Goal: Check status: Check status

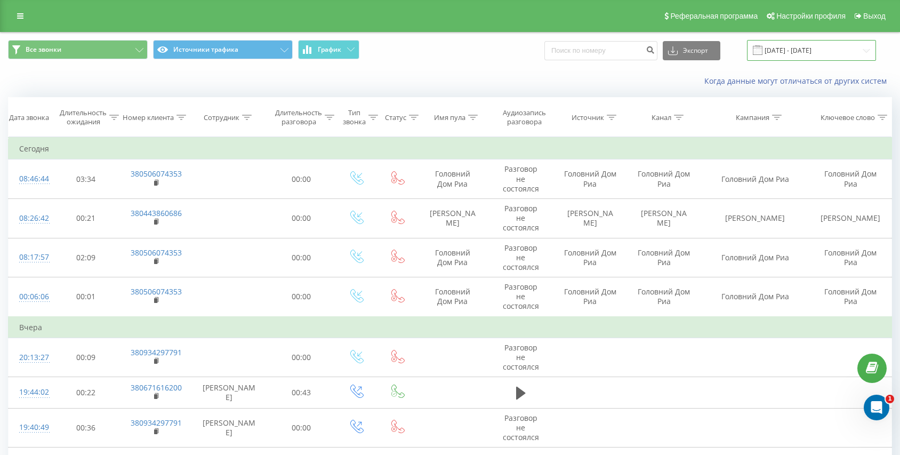
click at [805, 49] on input "23.08.2025 - 23.09.2025" at bounding box center [811, 50] width 129 height 21
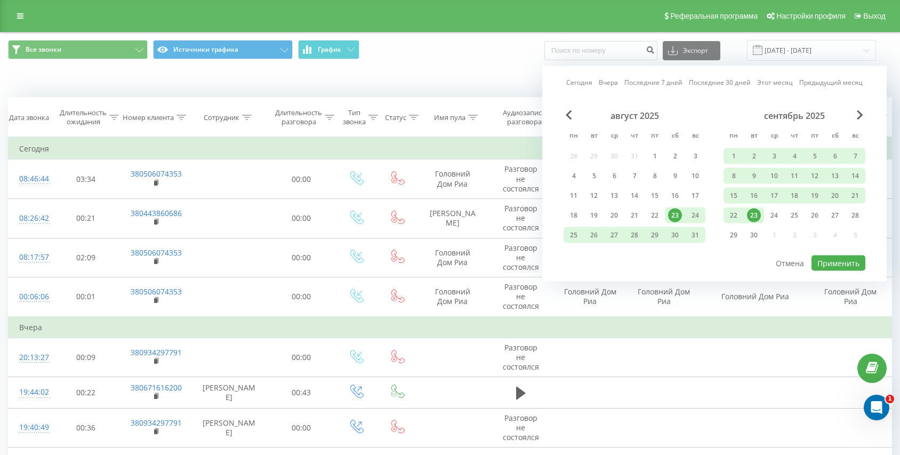
click at [571, 82] on link "Сегодня" at bounding box center [579, 82] width 26 height 10
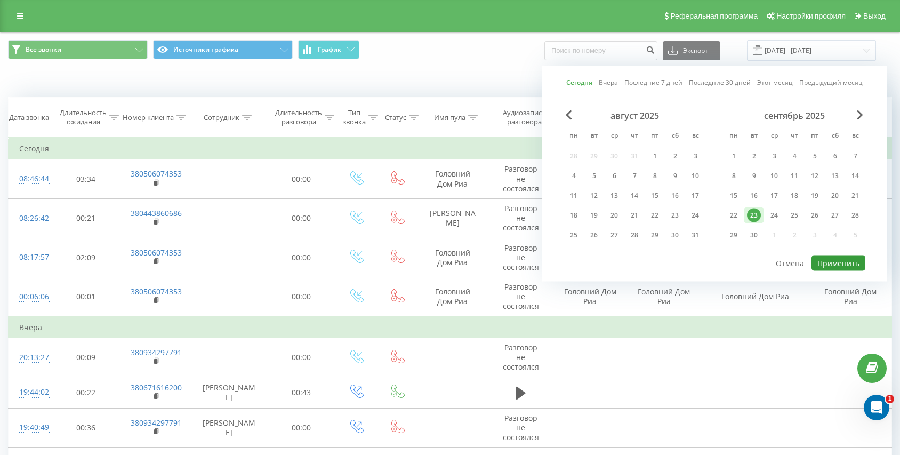
click at [821, 256] on button "Применить" at bounding box center [839, 262] width 54 height 15
type input "[DATE] - [DATE]"
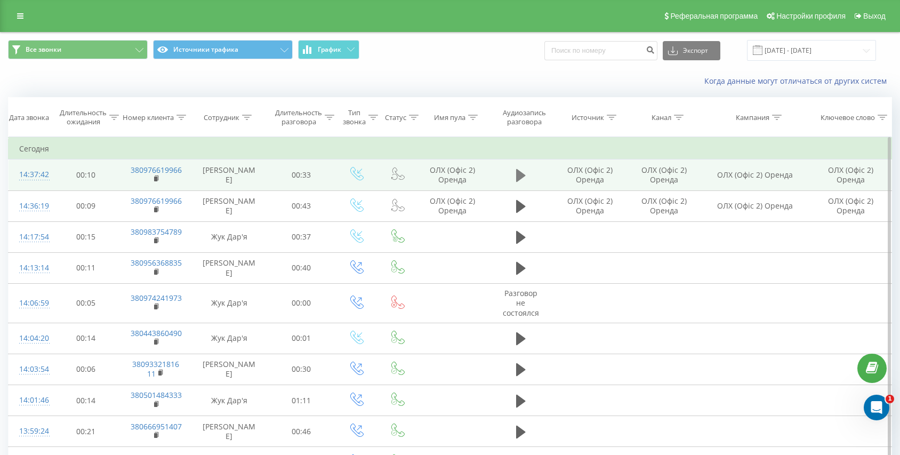
click at [522, 175] on icon at bounding box center [521, 175] width 10 height 13
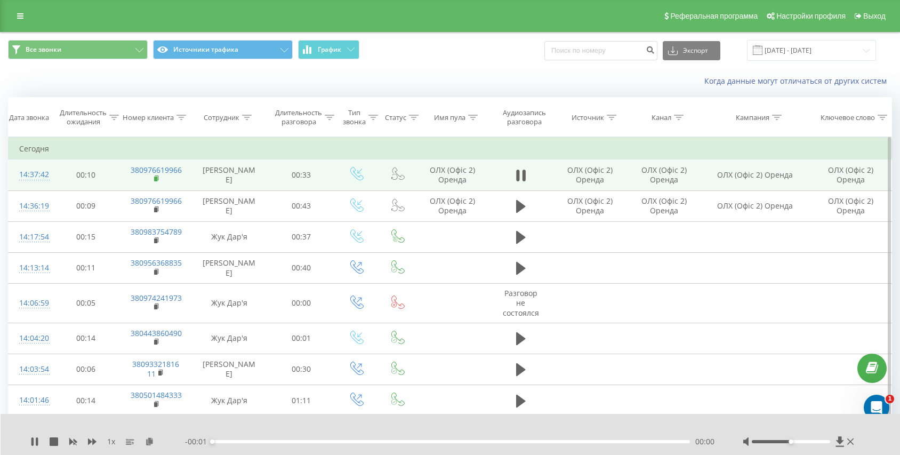
click at [157, 179] on icon at bounding box center [157, 178] width 6 height 7
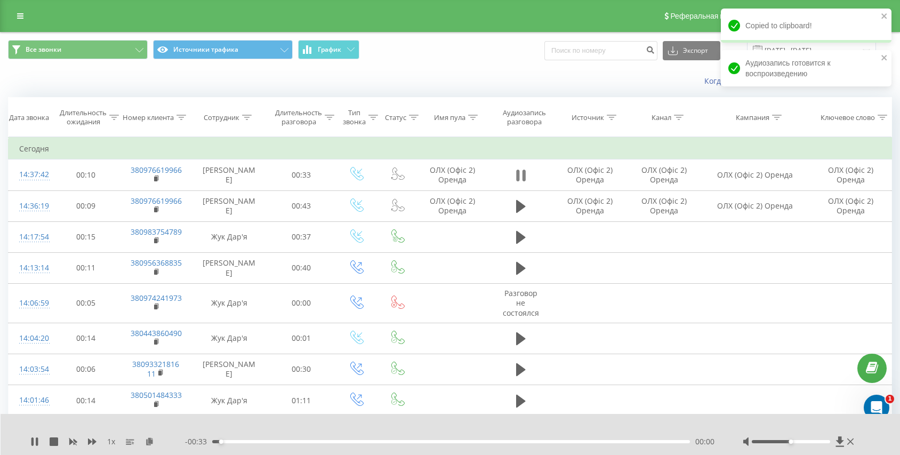
click at [520, 172] on icon at bounding box center [521, 175] width 10 height 15
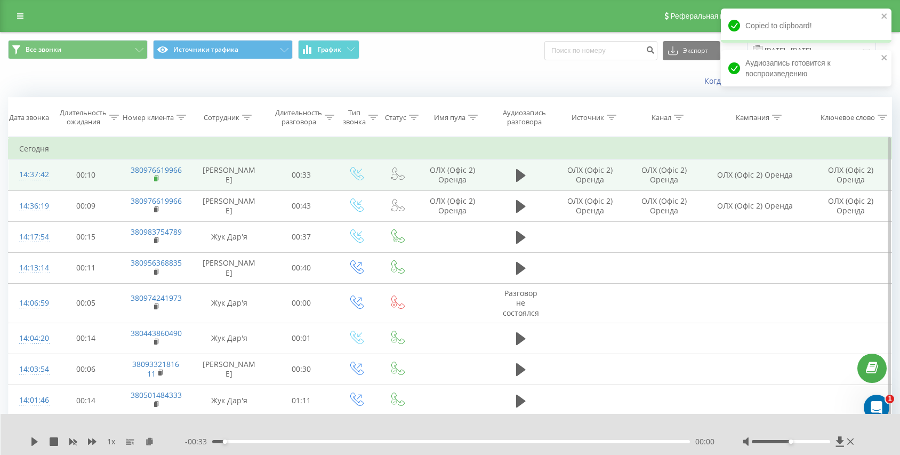
click at [156, 180] on rect at bounding box center [155, 179] width 3 height 5
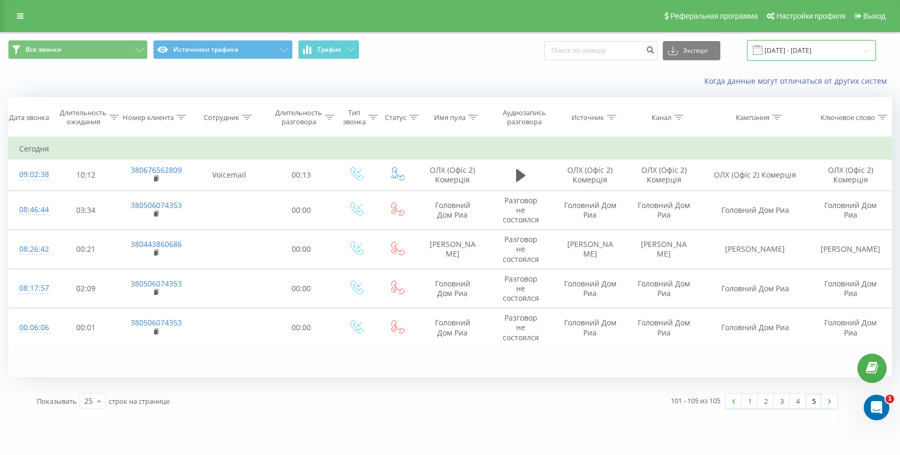
click at [816, 43] on input "[DATE] - [DATE]" at bounding box center [811, 50] width 129 height 21
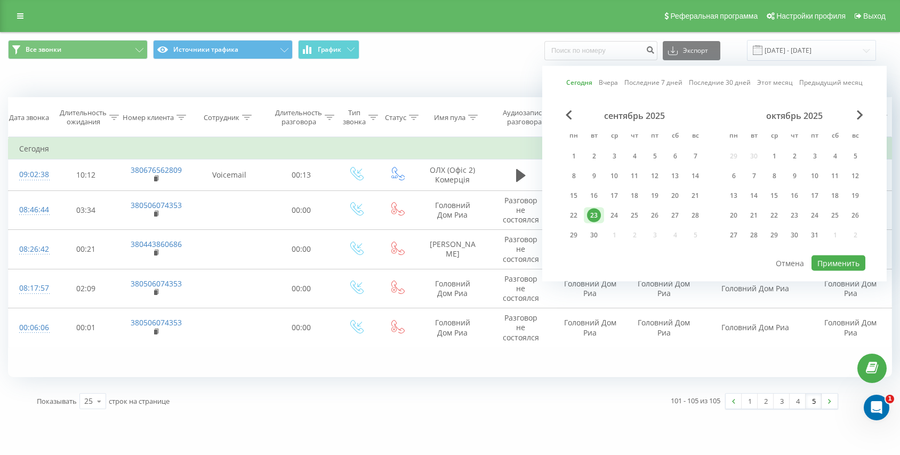
click at [572, 81] on link "Сегодня" at bounding box center [579, 82] width 26 height 10
click at [833, 267] on button "Применить" at bounding box center [839, 262] width 54 height 15
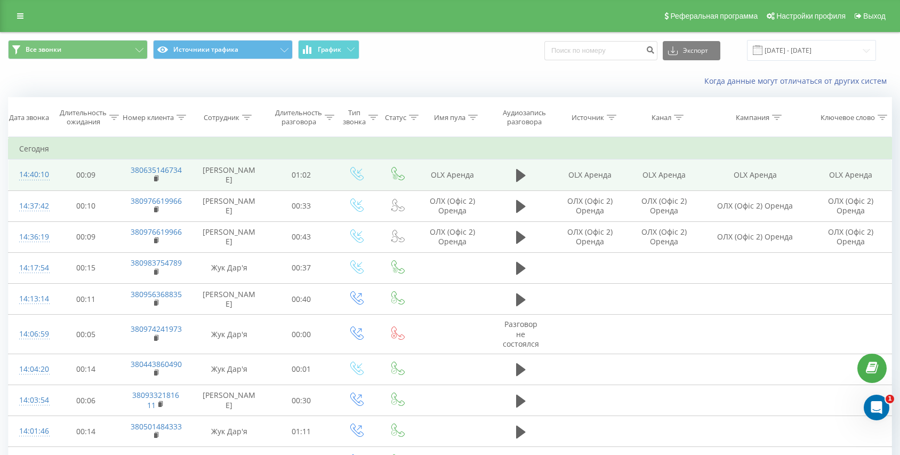
click at [506, 185] on td at bounding box center [521, 174] width 66 height 31
click at [518, 176] on icon at bounding box center [521, 175] width 10 height 13
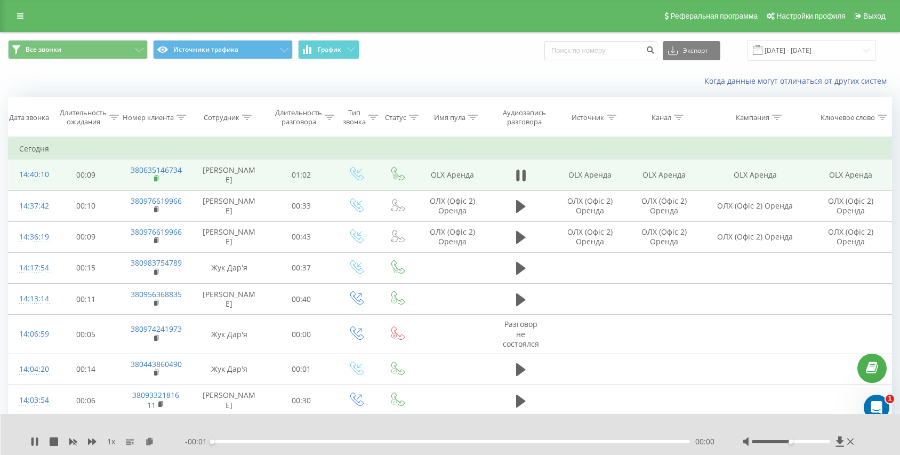
click at [158, 177] on icon at bounding box center [157, 178] width 6 height 7
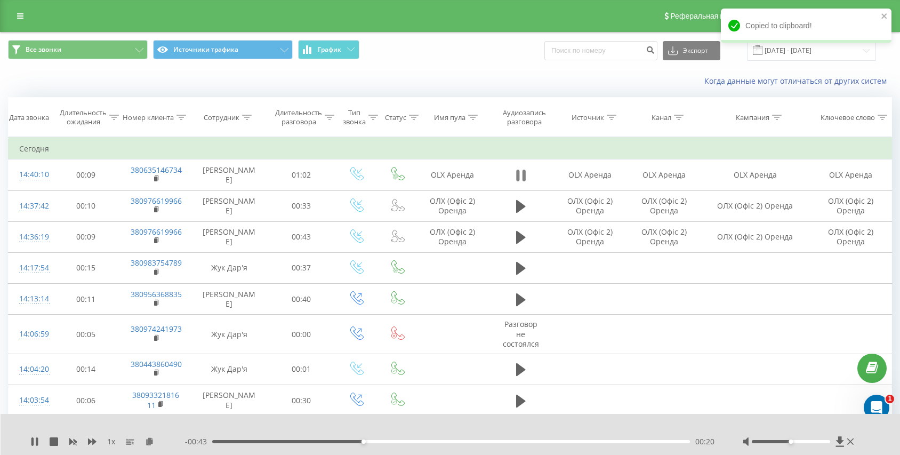
click at [522, 172] on icon at bounding box center [521, 175] width 10 height 15
click at [522, 173] on icon at bounding box center [521, 175] width 10 height 13
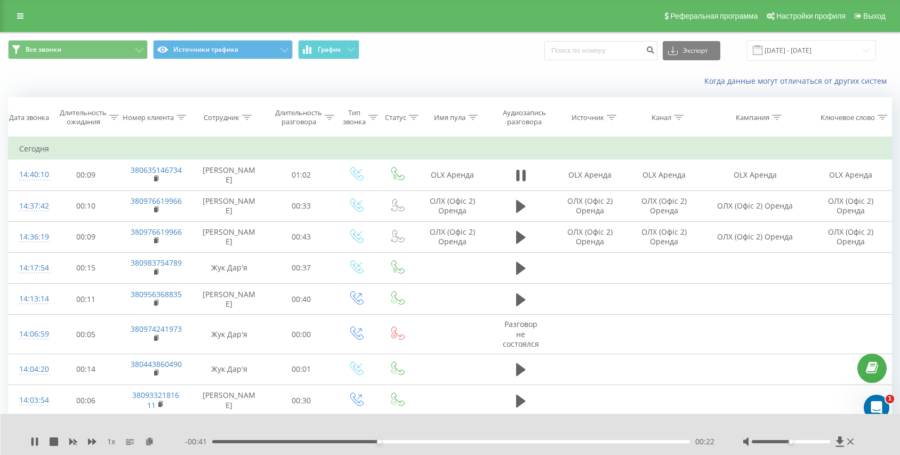
click at [265, 440] on div "00:22" at bounding box center [451, 441] width 478 height 3
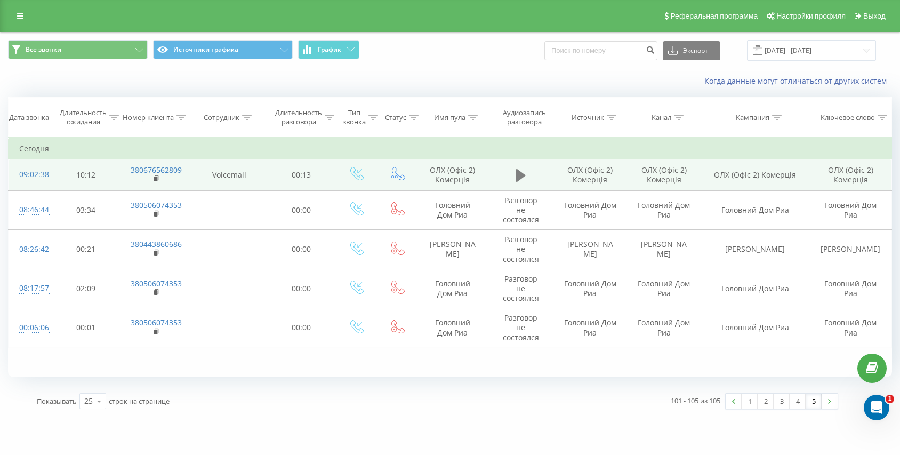
click at [525, 174] on button at bounding box center [521, 175] width 16 height 16
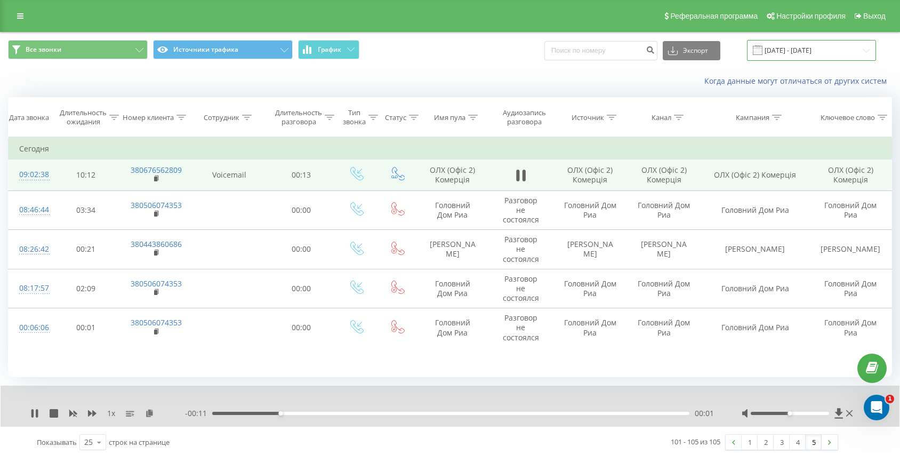
click at [786, 52] on input "[DATE] - [DATE]" at bounding box center [811, 50] width 129 height 21
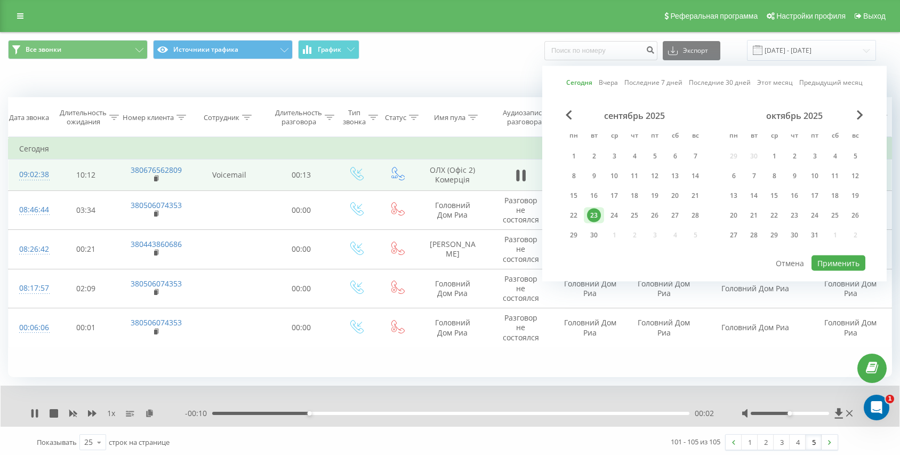
click at [585, 86] on link "Сегодня" at bounding box center [579, 82] width 26 height 10
click at [838, 259] on button "Применить" at bounding box center [839, 262] width 54 height 15
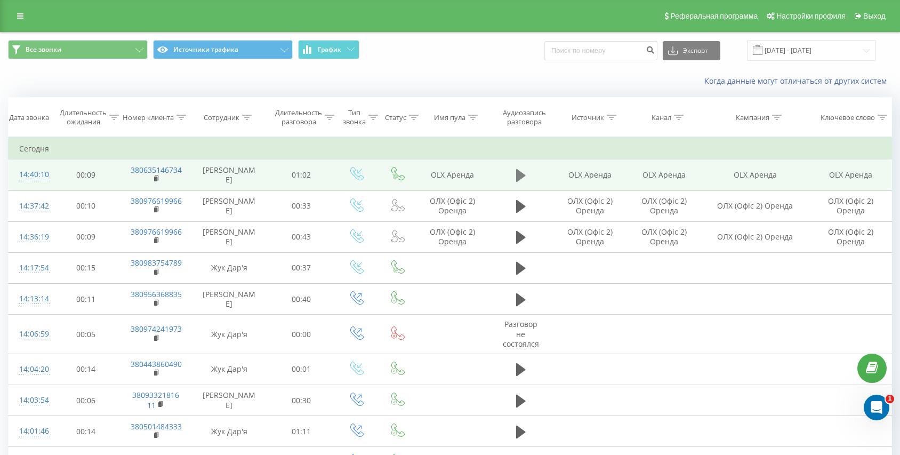
click at [523, 175] on icon at bounding box center [521, 175] width 10 height 13
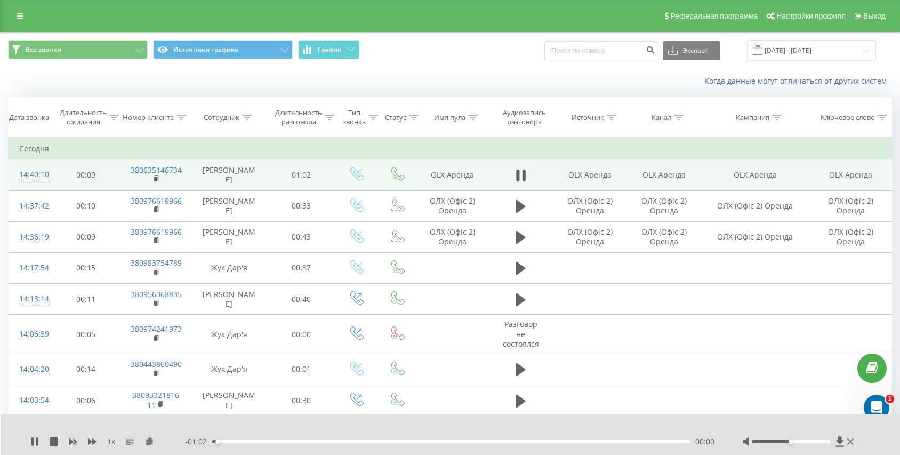
click at [239, 441] on div "00:00" at bounding box center [451, 441] width 478 height 3
click at [277, 441] on div "00:03" at bounding box center [451, 441] width 478 height 3
click at [296, 442] on div "00:08" at bounding box center [451, 441] width 478 height 3
click at [318, 442] on div "00:11" at bounding box center [451, 441] width 478 height 3
click at [347, 443] on div "00:14" at bounding box center [451, 441] width 478 height 3
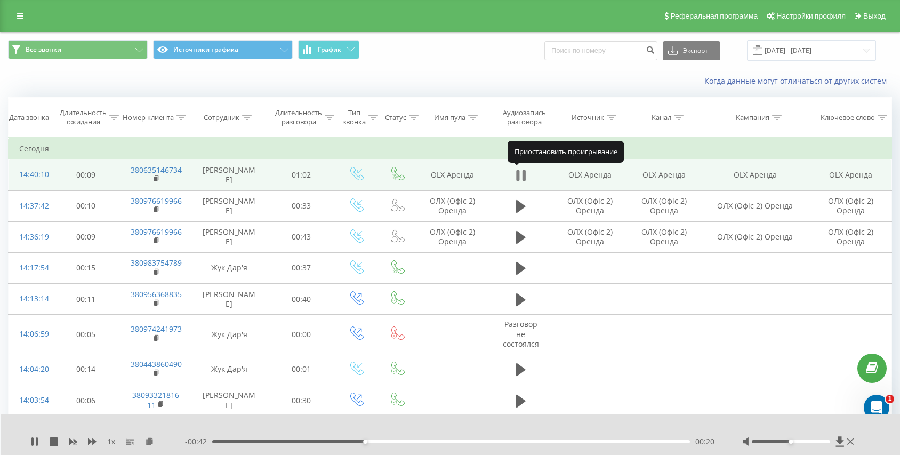
click at [521, 176] on icon at bounding box center [521, 175] width 10 height 15
click at [156, 179] on rect at bounding box center [155, 179] width 3 height 5
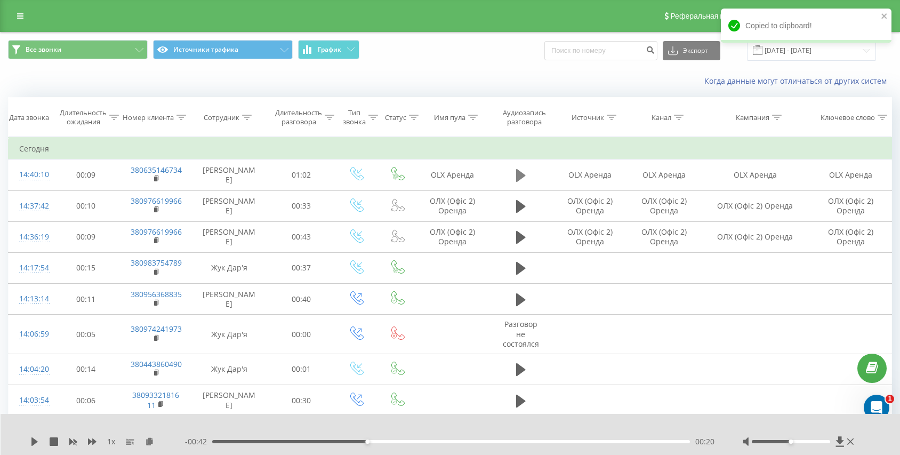
click at [516, 174] on icon at bounding box center [521, 175] width 10 height 13
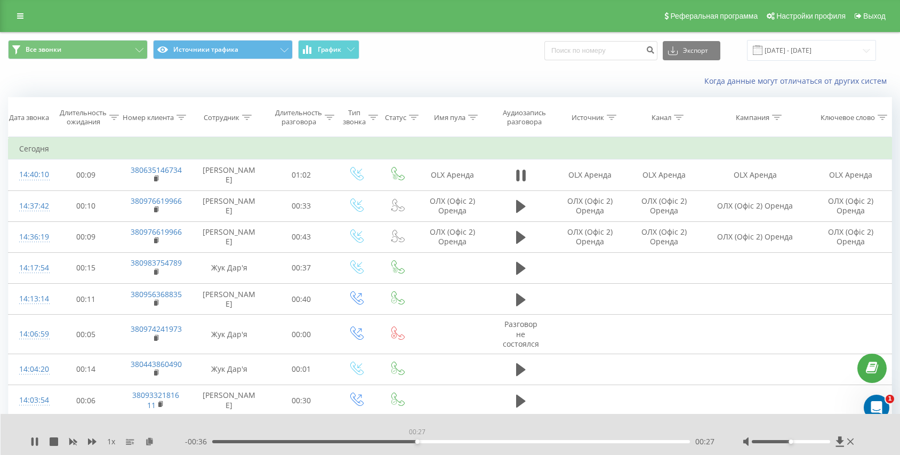
click at [417, 441] on div "00:27" at bounding box center [451, 441] width 478 height 3
click at [434, 441] on div "00:29" at bounding box center [451, 441] width 478 height 3
click at [434, 441] on div "00:31" at bounding box center [451, 441] width 478 height 3
click at [435, 441] on div "00:31" at bounding box center [451, 441] width 478 height 3
click at [427, 440] on div "00:30" at bounding box center [451, 441] width 478 height 3
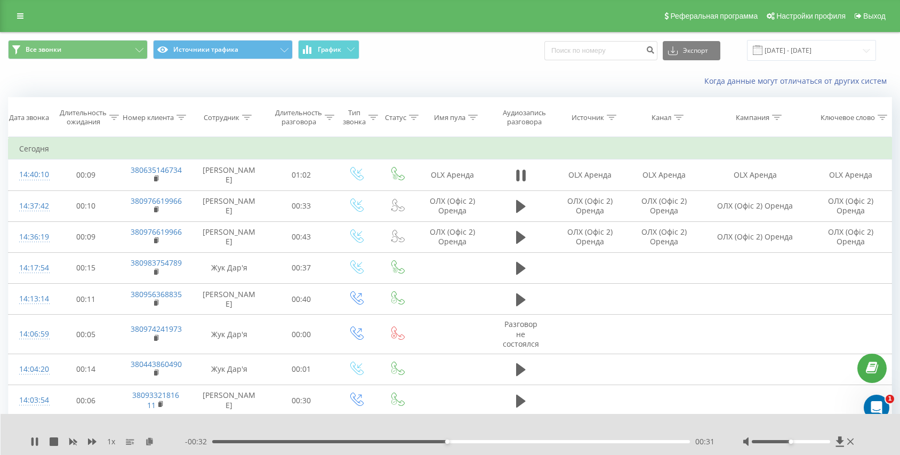
click at [230, 441] on div "00:31" at bounding box center [451, 441] width 478 height 3
click at [526, 179] on button at bounding box center [521, 175] width 16 height 16
